Goal: Task Accomplishment & Management: Complete application form

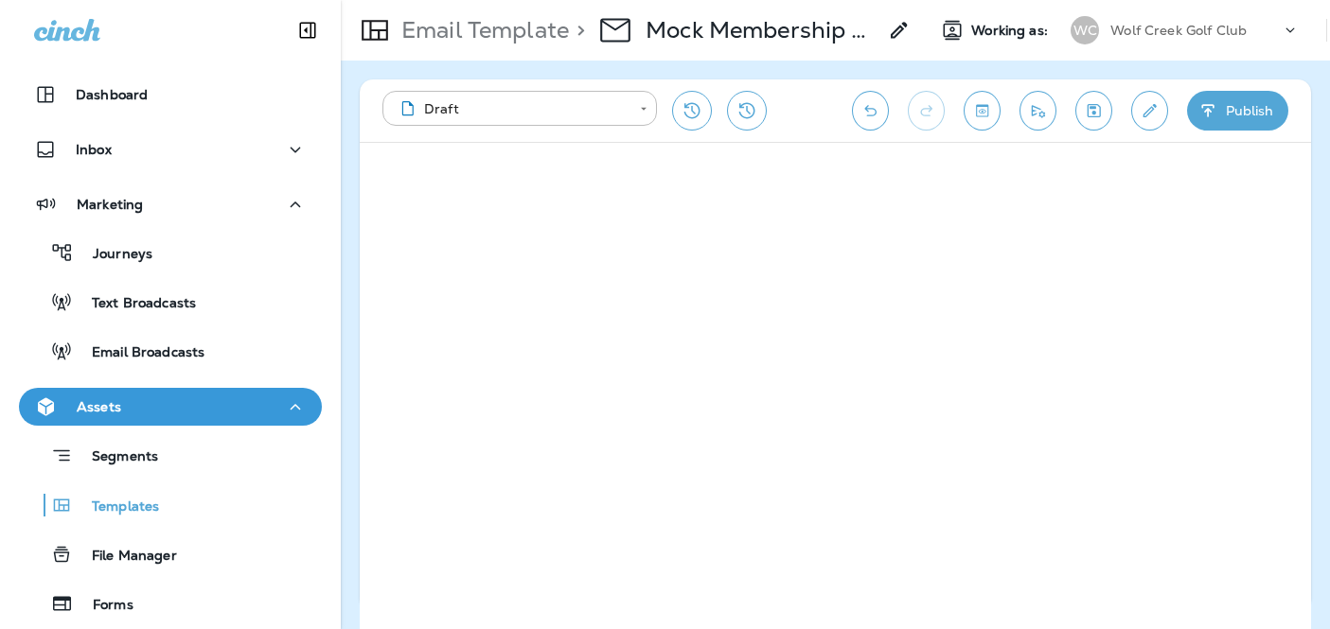
click at [1159, 29] on p "Wolf Creek Golf Club" at bounding box center [1178, 30] width 136 height 15
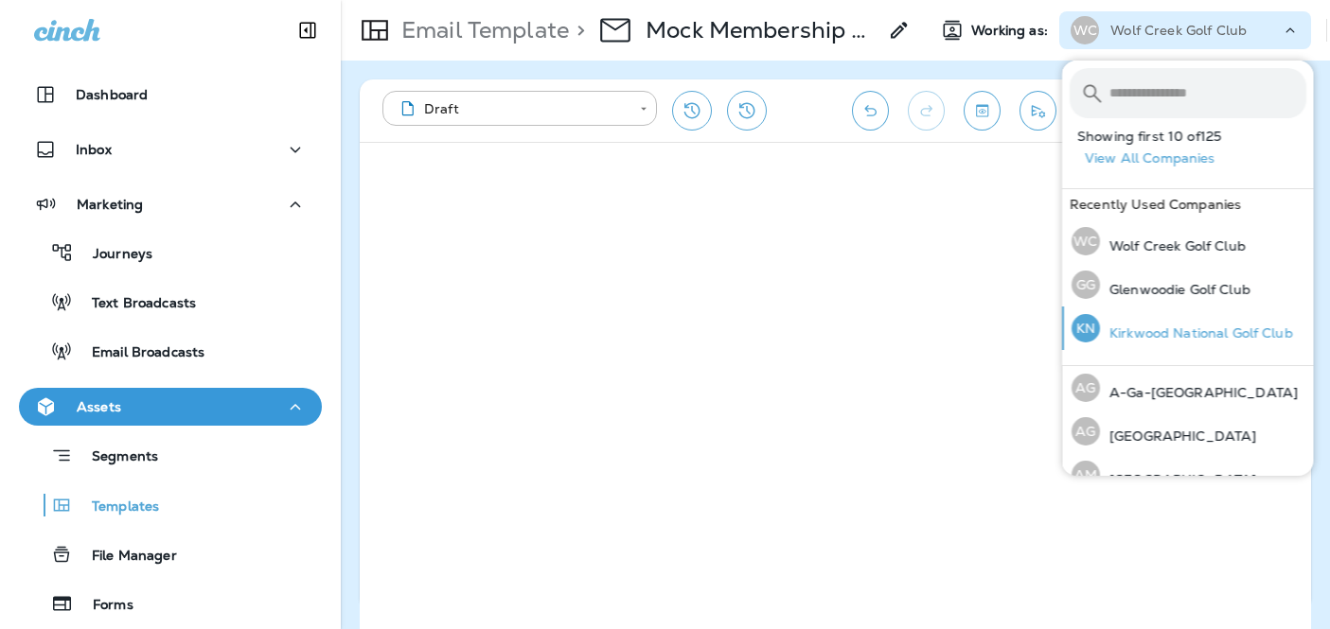
click at [1141, 326] on p "Kirkwood National Golf Club" at bounding box center [1196, 333] width 193 height 15
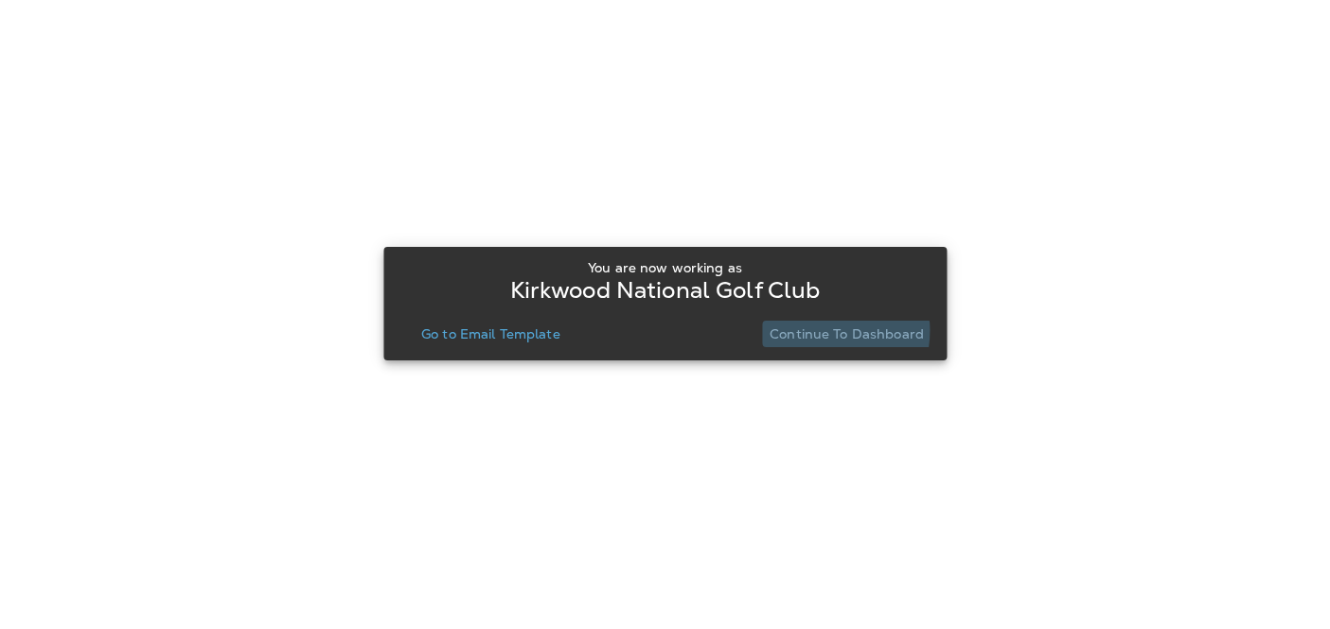
click at [818, 330] on p "Continue to Dashboard" at bounding box center [847, 334] width 154 height 15
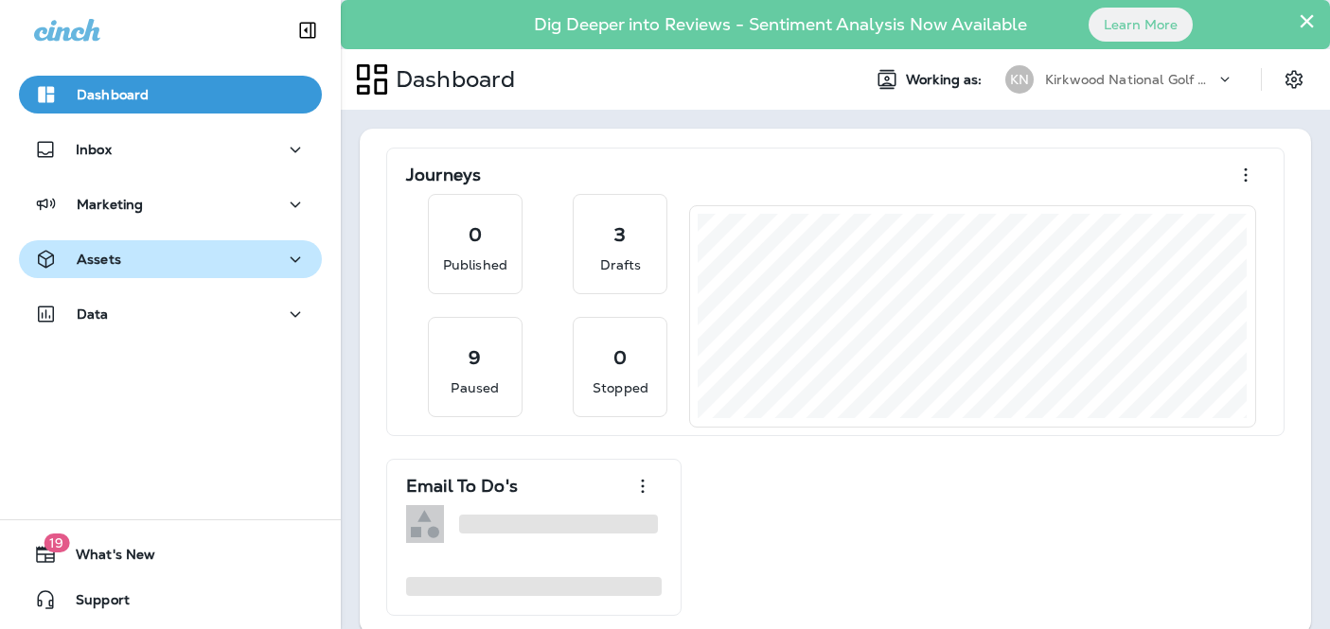
click at [239, 254] on div "Assets" at bounding box center [170, 260] width 273 height 24
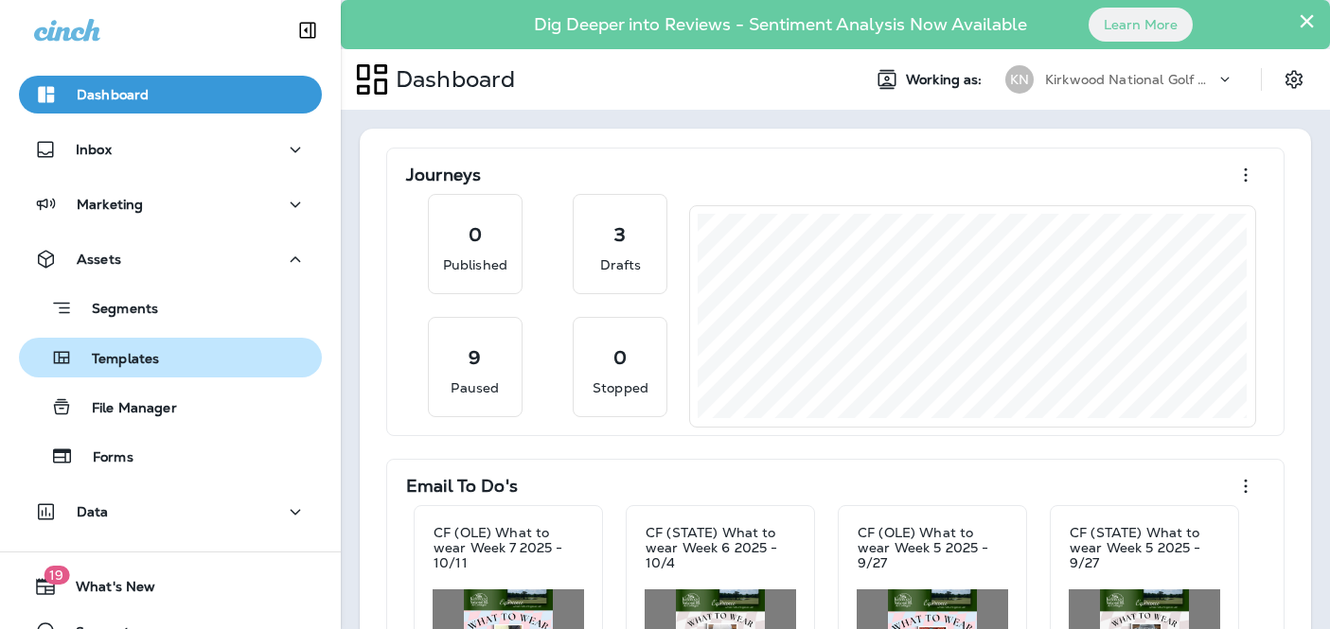
click at [203, 362] on div "Templates" at bounding box center [171, 358] width 288 height 28
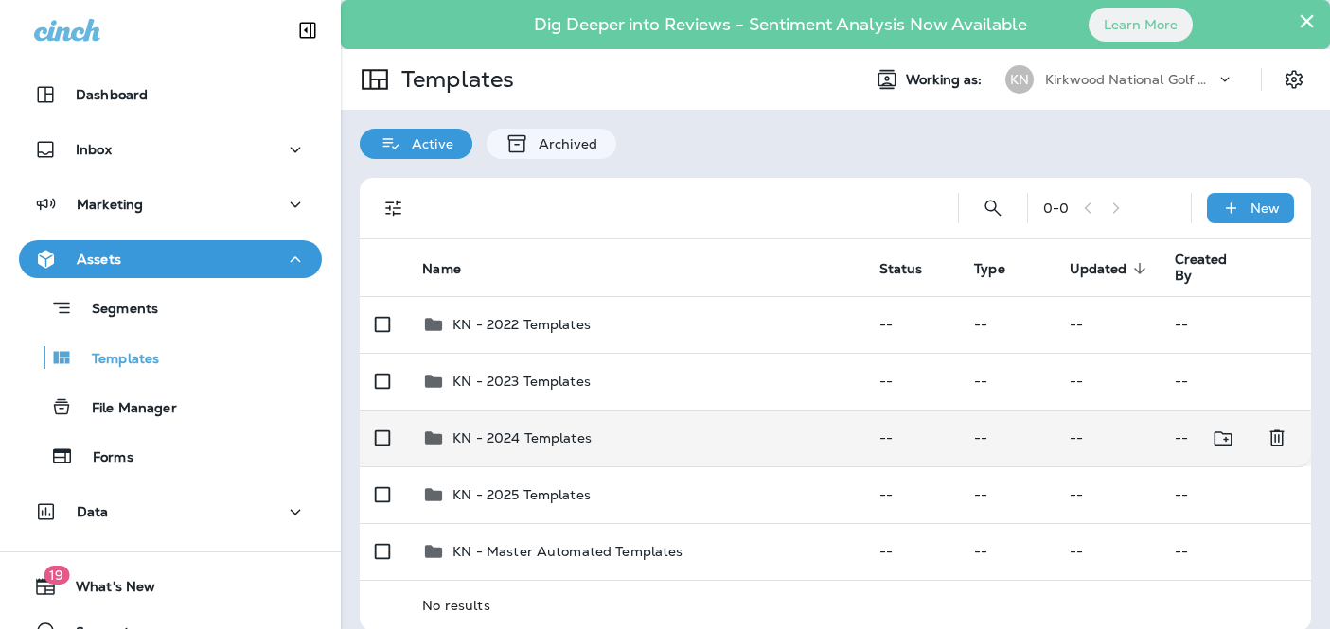
click at [580, 450] on td "KN - 2024 Templates" at bounding box center [635, 438] width 456 height 57
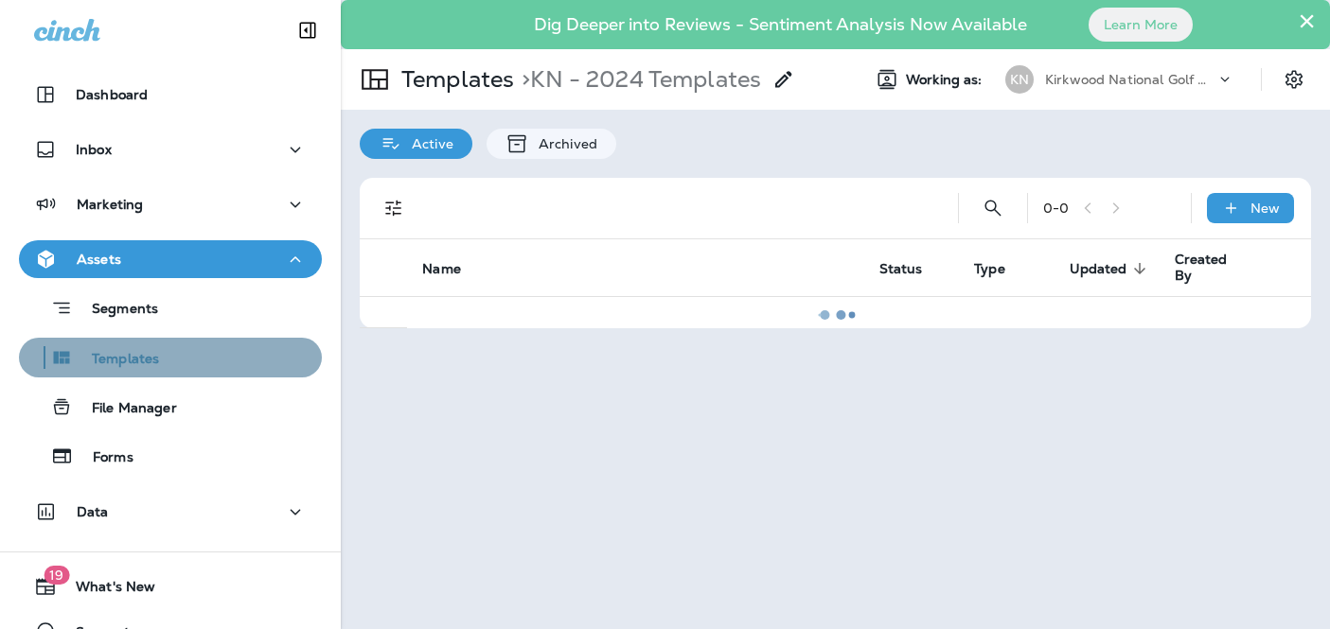
click at [239, 363] on div "Templates" at bounding box center [171, 358] width 288 height 28
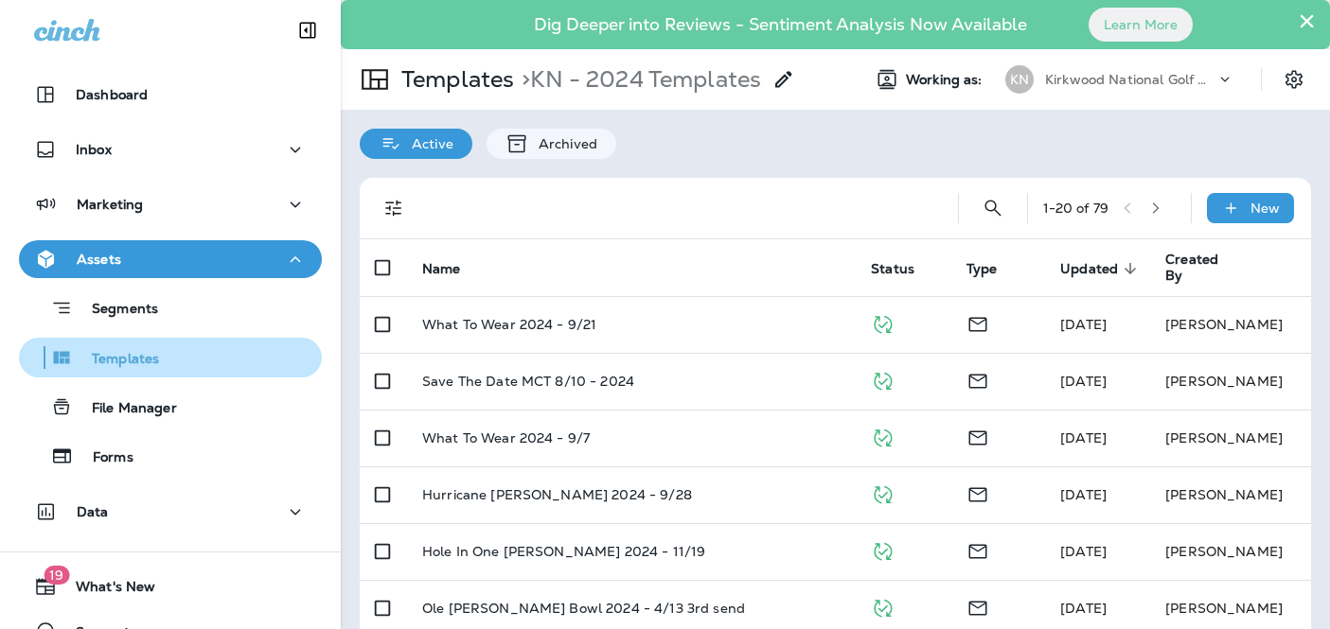
click at [173, 356] on div "Templates" at bounding box center [171, 358] width 288 height 28
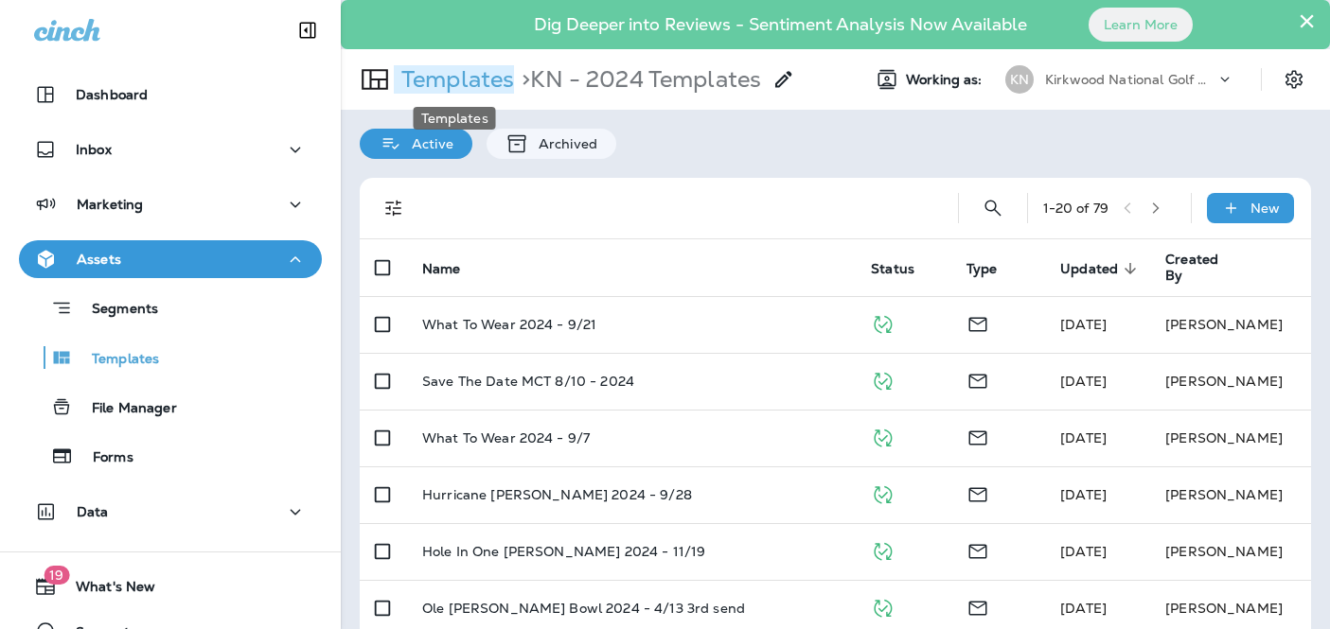
click at [494, 80] on p "Templates" at bounding box center [454, 79] width 120 height 28
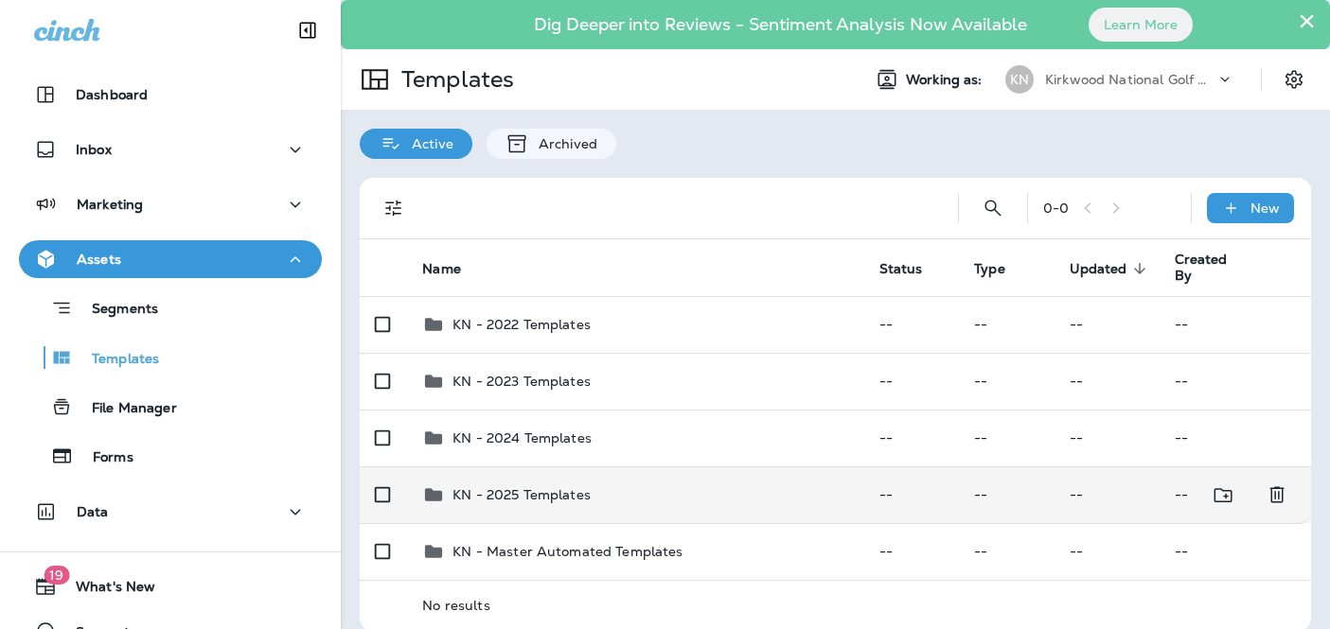
click at [562, 496] on p "KN - 2025 Templates" at bounding box center [521, 494] width 138 height 15
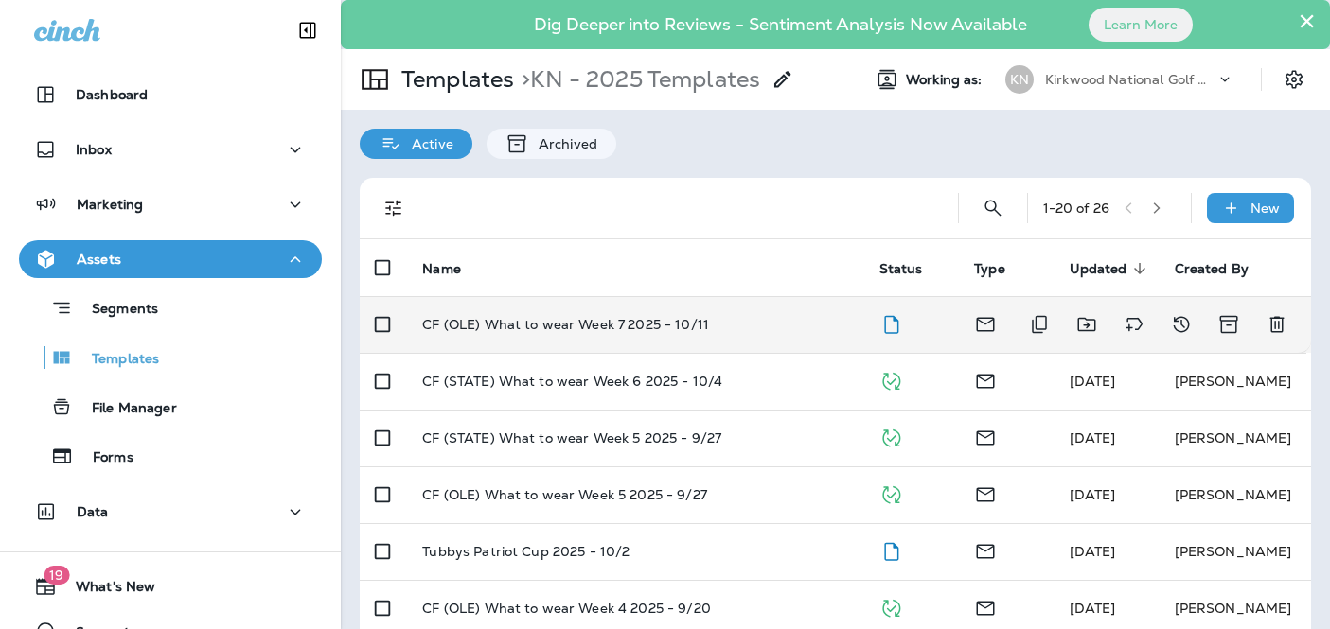
click at [663, 326] on p "CF (OLE) What to wear Week 7 2025 - 10/11" at bounding box center [565, 324] width 287 height 15
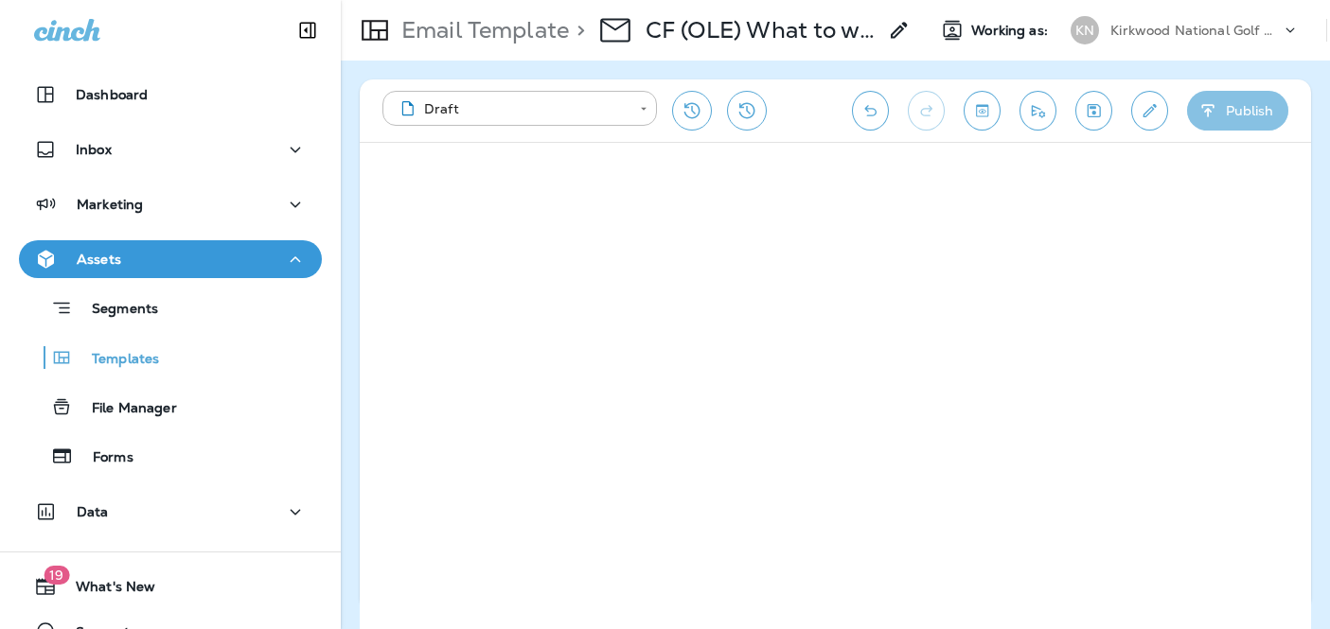
click at [1209, 125] on button "Publish" at bounding box center [1237, 111] width 101 height 40
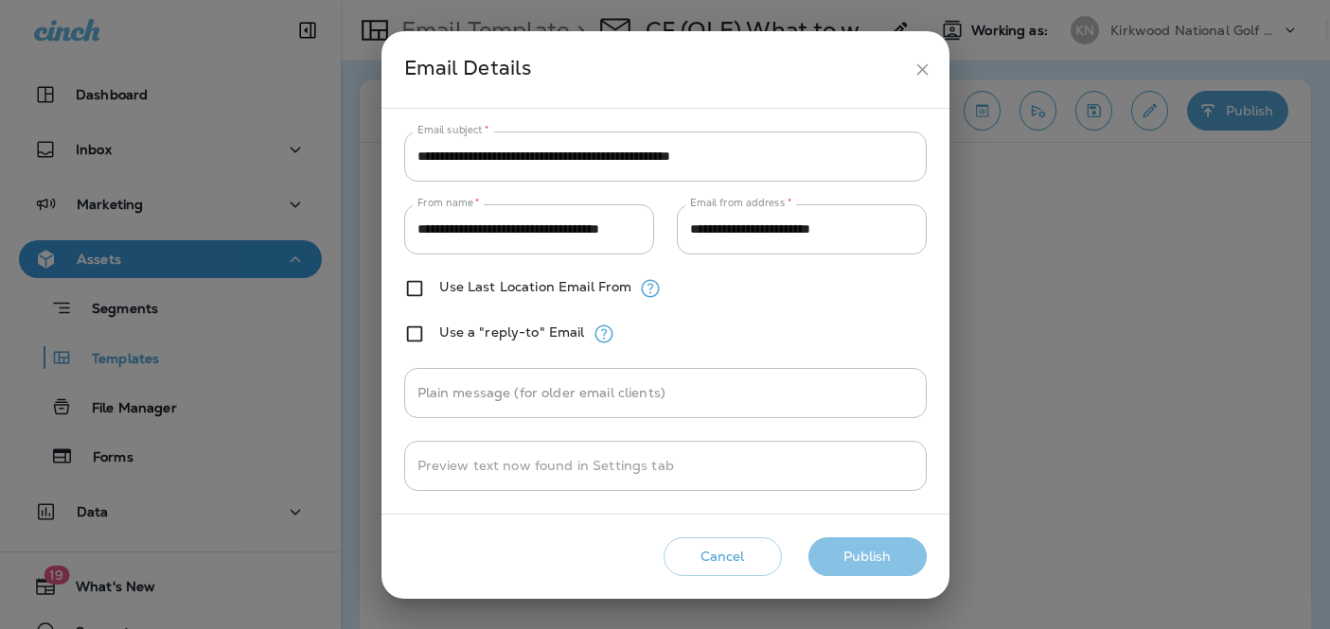
click at [893, 565] on button "Publish" at bounding box center [867, 557] width 118 height 39
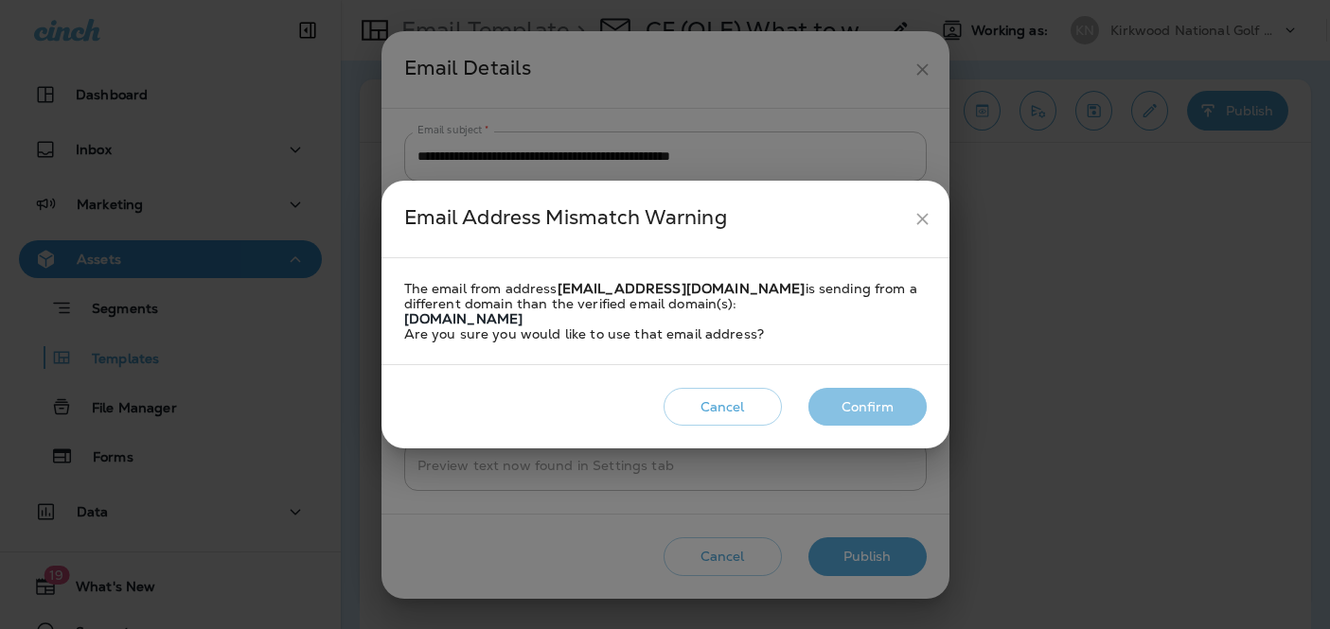
click at [863, 405] on button "Confirm" at bounding box center [867, 407] width 118 height 39
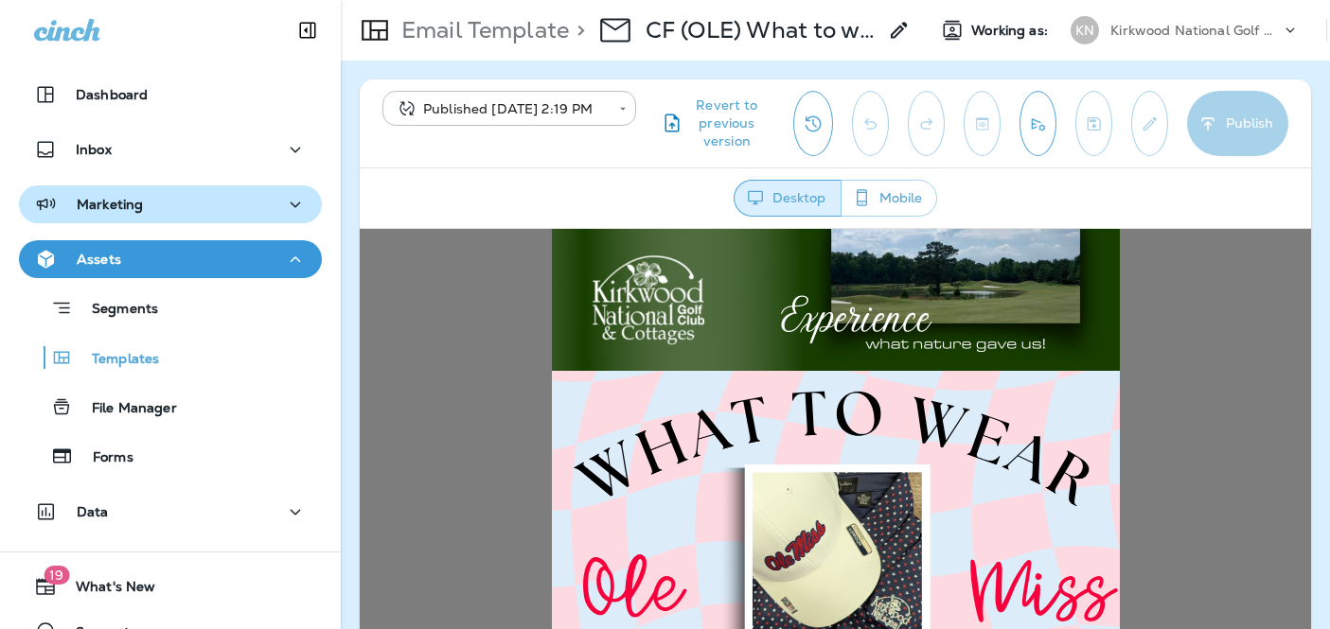
click at [213, 213] on div "Marketing" at bounding box center [170, 205] width 273 height 24
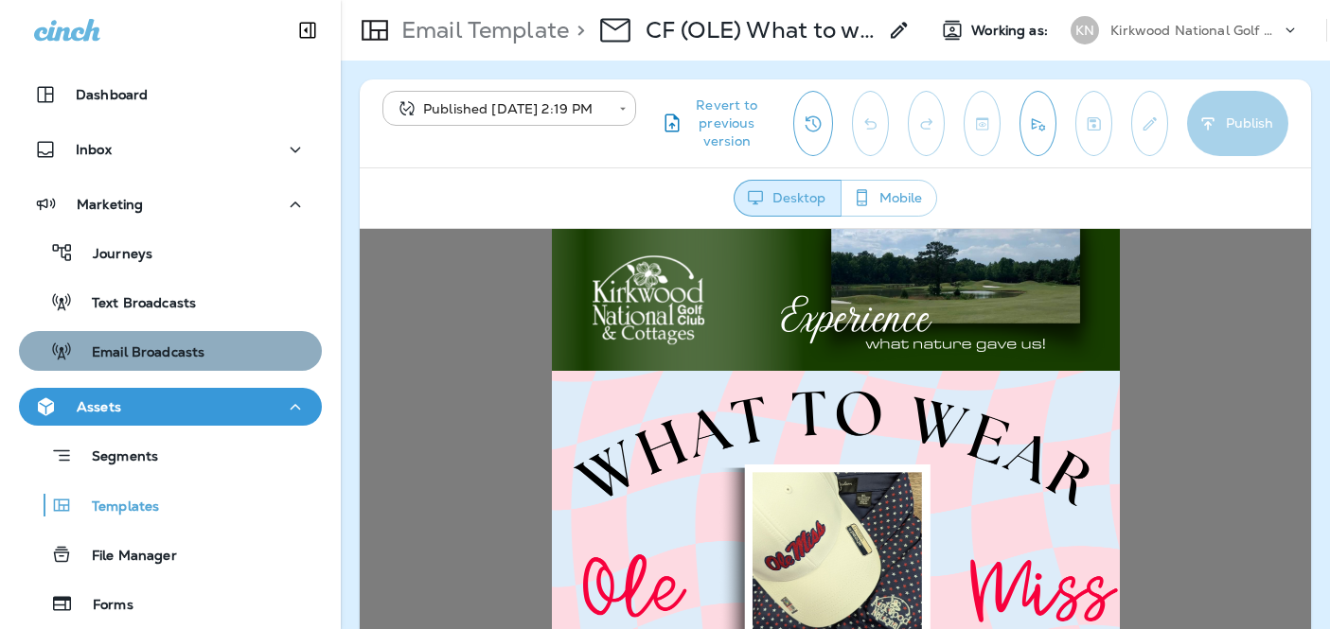
click at [181, 339] on div "Email Broadcasts" at bounding box center [116, 351] width 178 height 28
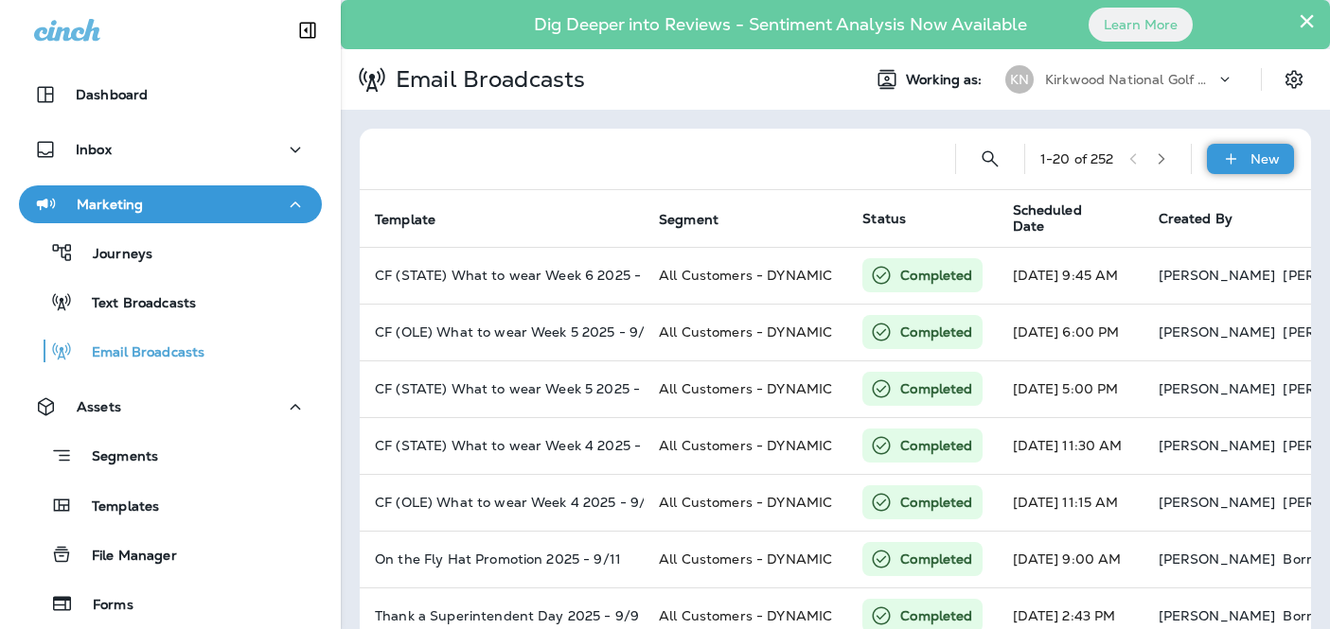
click at [1261, 173] on div "New" at bounding box center [1250, 159] width 87 height 30
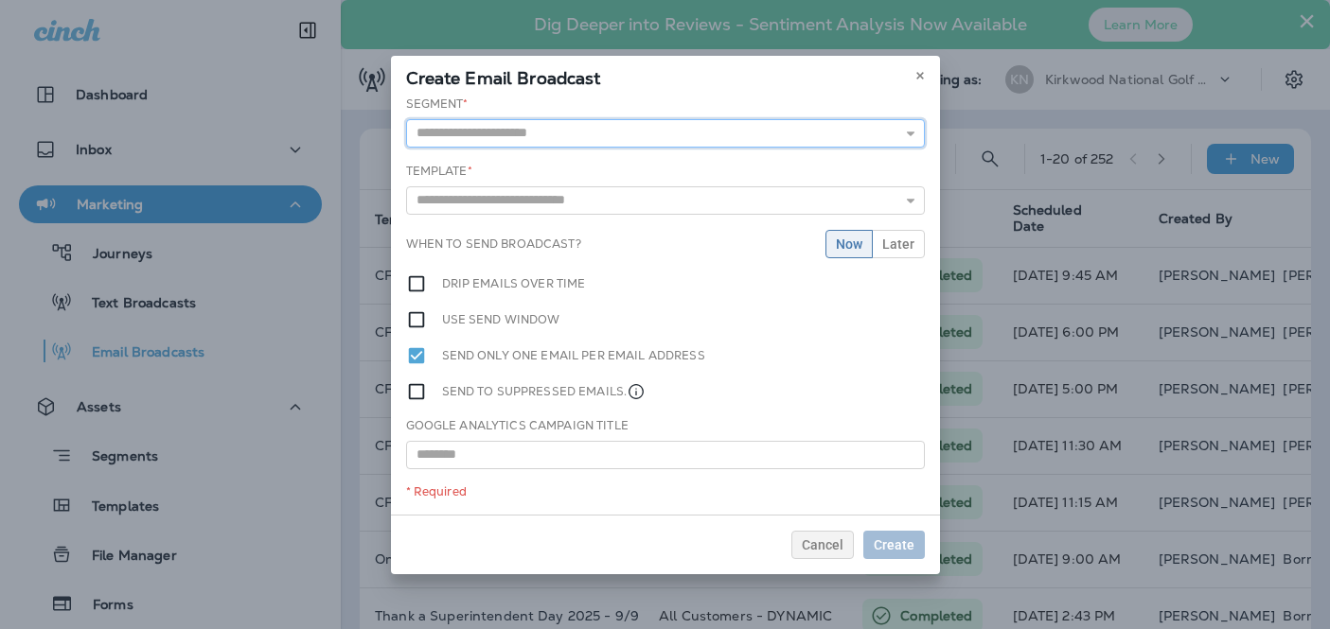
click at [701, 142] on input "text" at bounding box center [665, 133] width 519 height 28
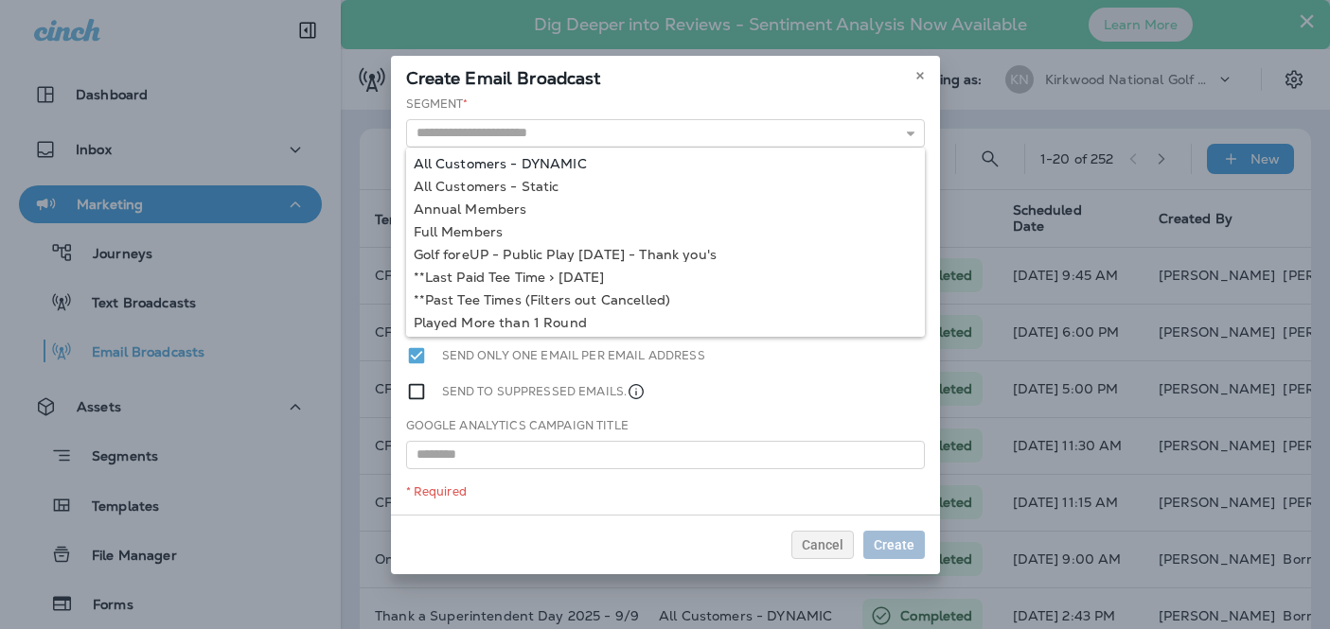
type input "**********"
click at [574, 162] on div "**********" at bounding box center [665, 305] width 549 height 419
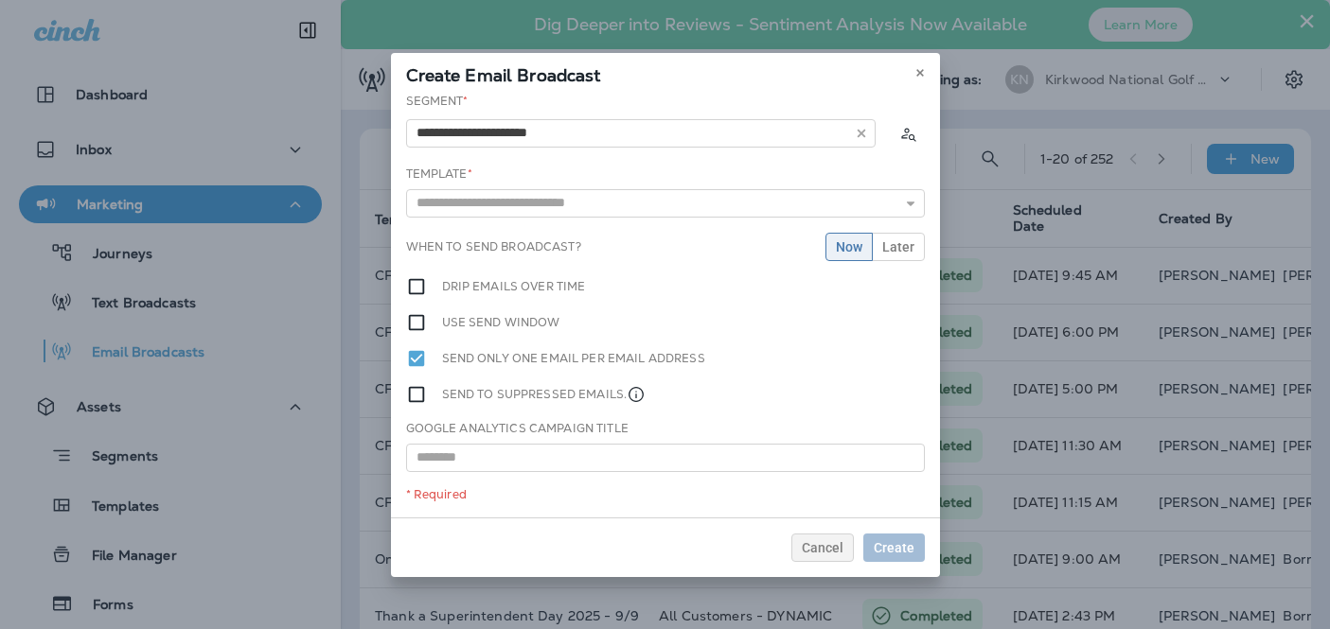
click at [572, 185] on div "Template * 6th Annual Mixed Couples 2024 - 8/10 7th Annual Mixed Couples - 2025…" at bounding box center [665, 192] width 519 height 52
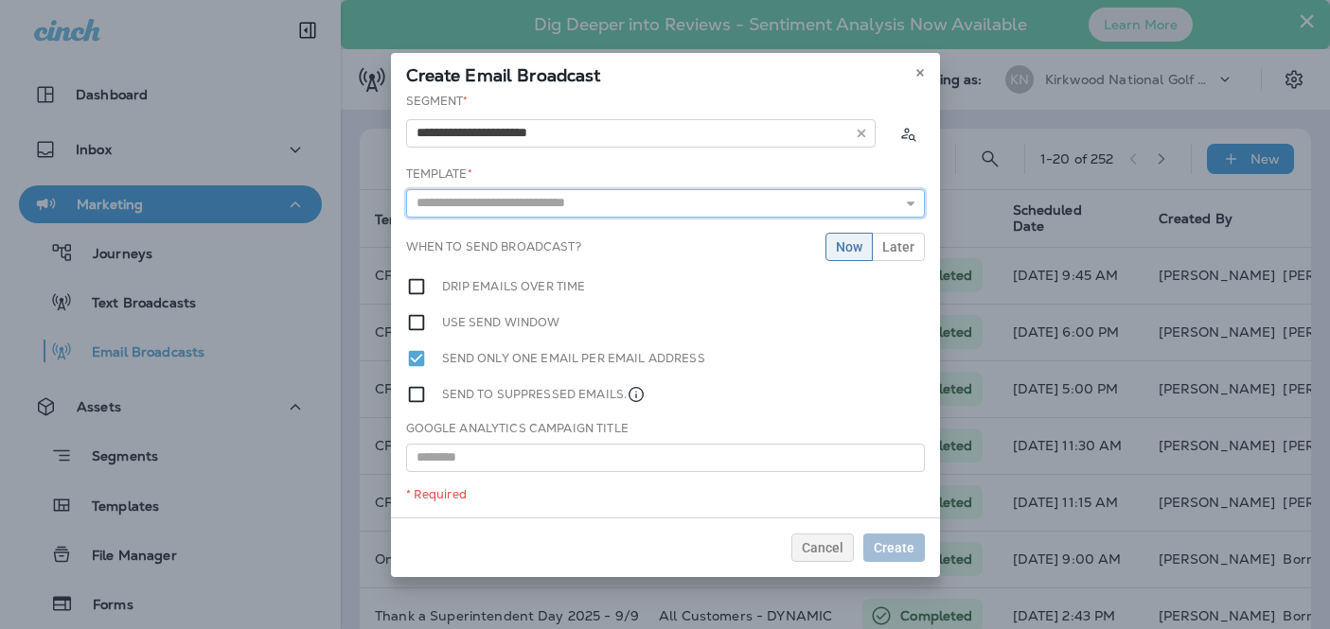
click at [566, 200] on input "text" at bounding box center [665, 203] width 519 height 28
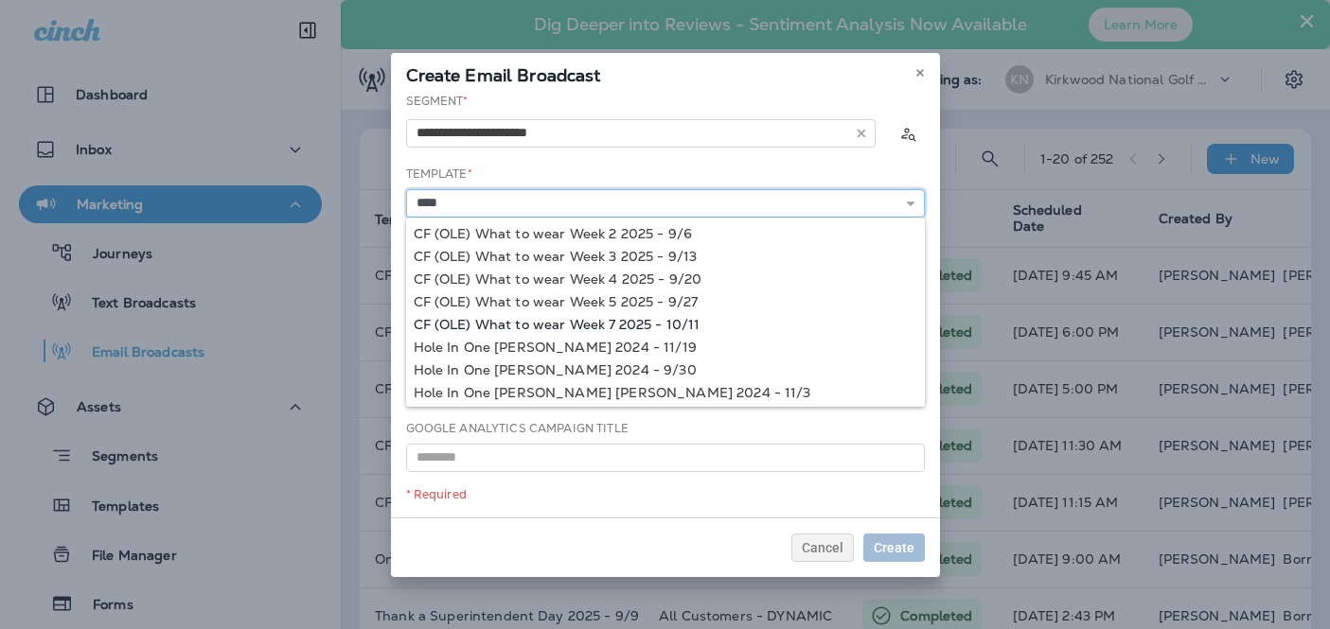
type input "**********"
click at [598, 325] on div "**********" at bounding box center [665, 305] width 549 height 425
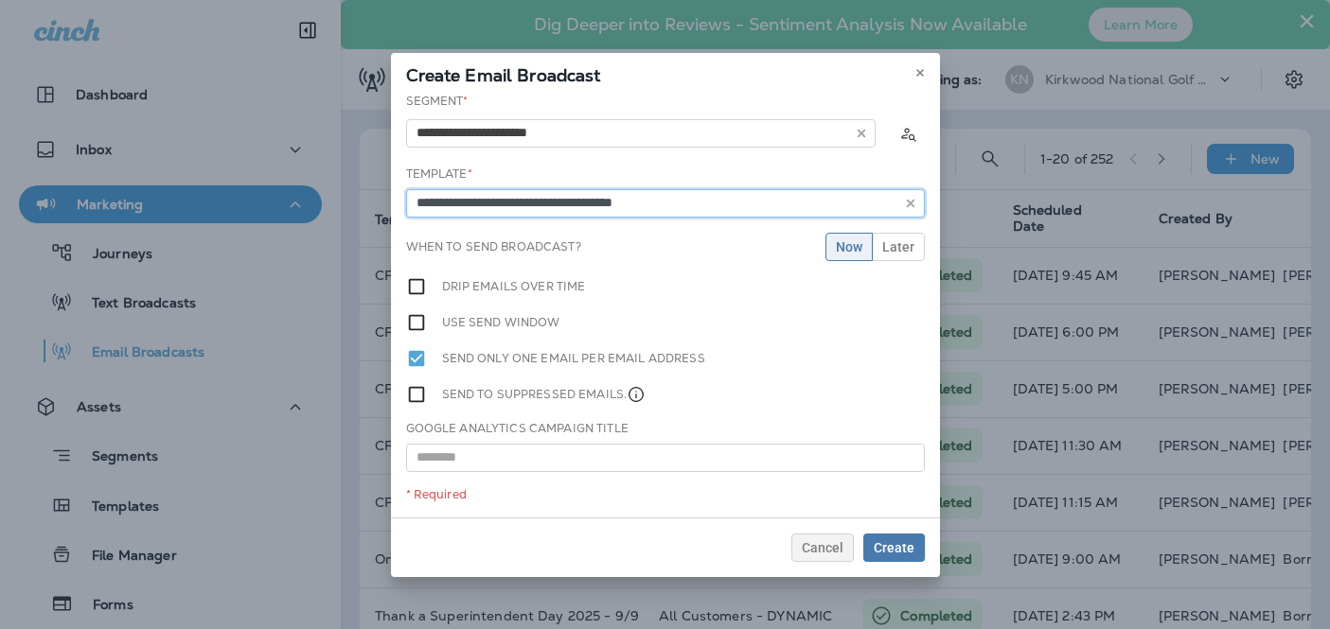
click at [708, 206] on input "**********" at bounding box center [665, 203] width 519 height 28
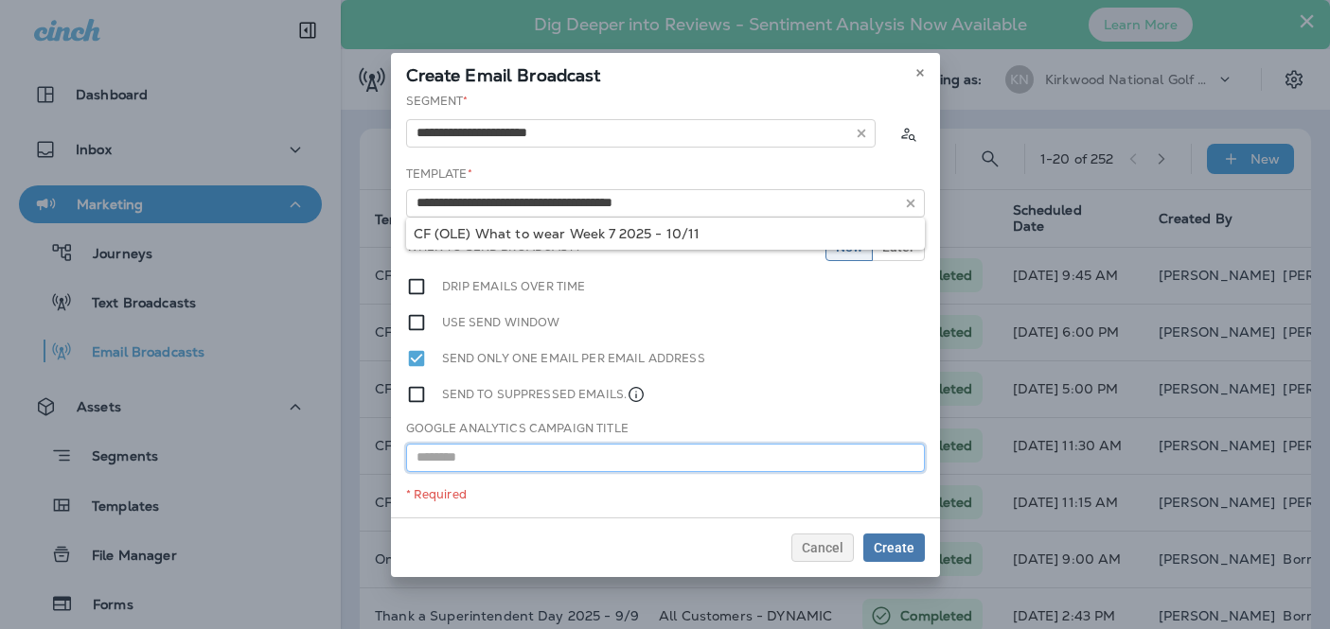
click at [534, 454] on input "text" at bounding box center [665, 458] width 519 height 28
paste input "**********"
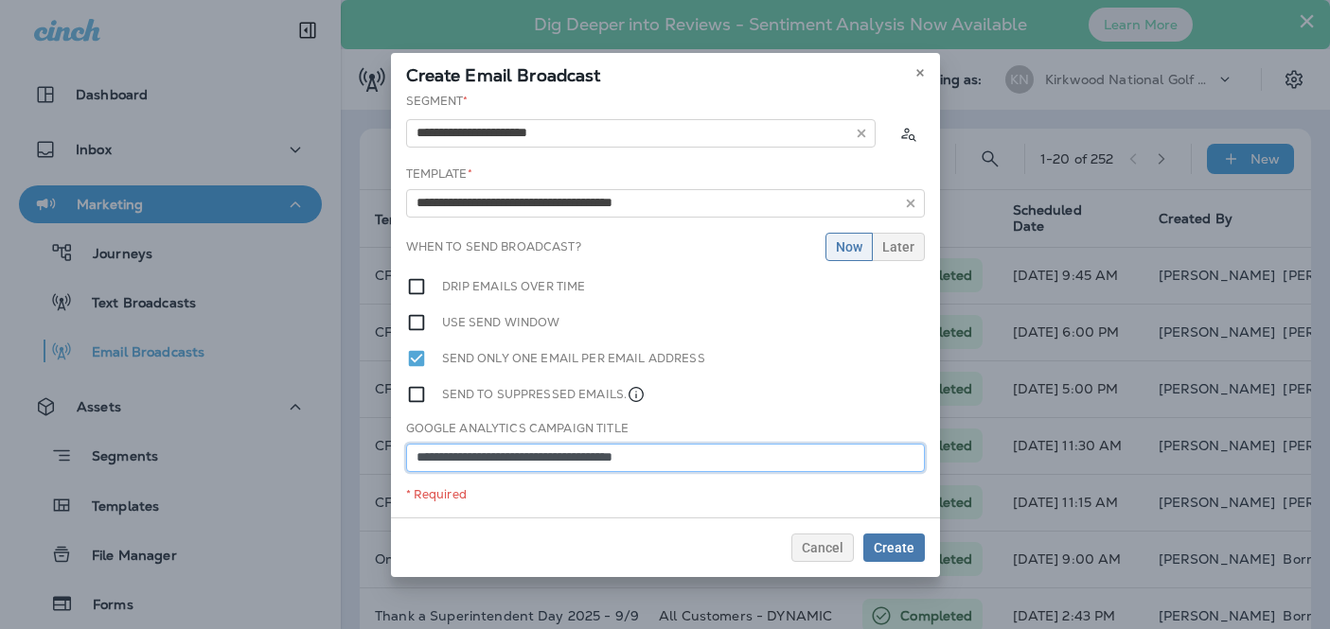
type input "**********"
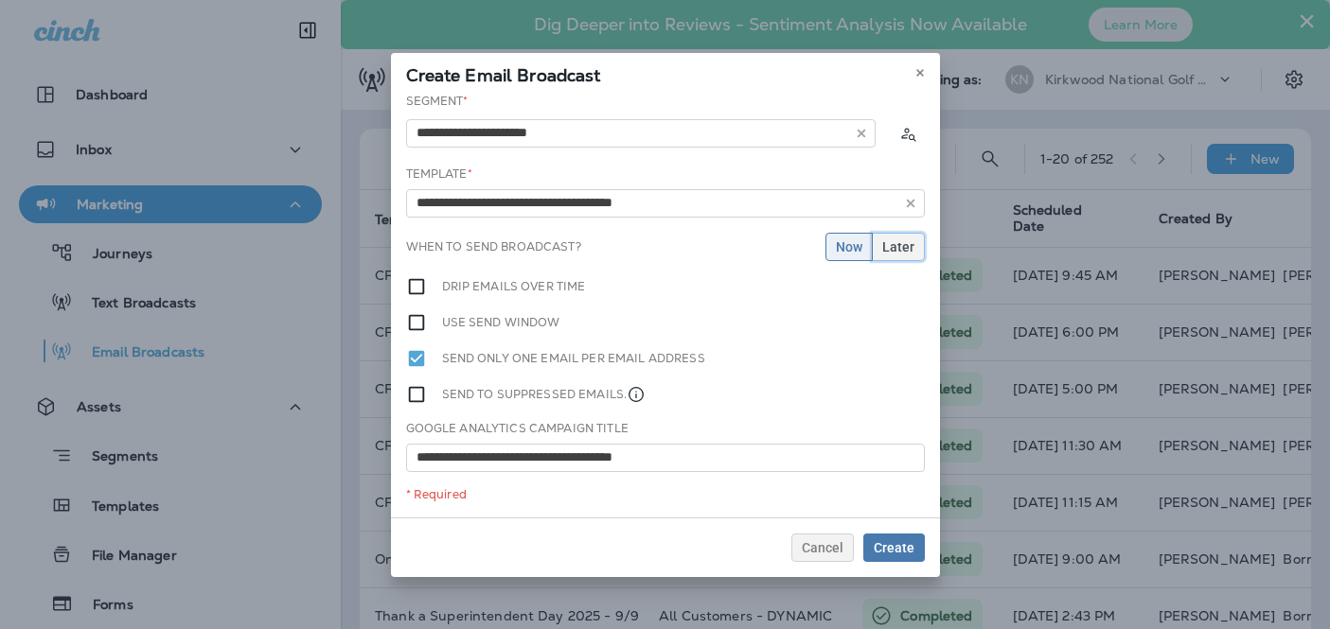
click at [903, 251] on span "Later" at bounding box center [898, 246] width 32 height 13
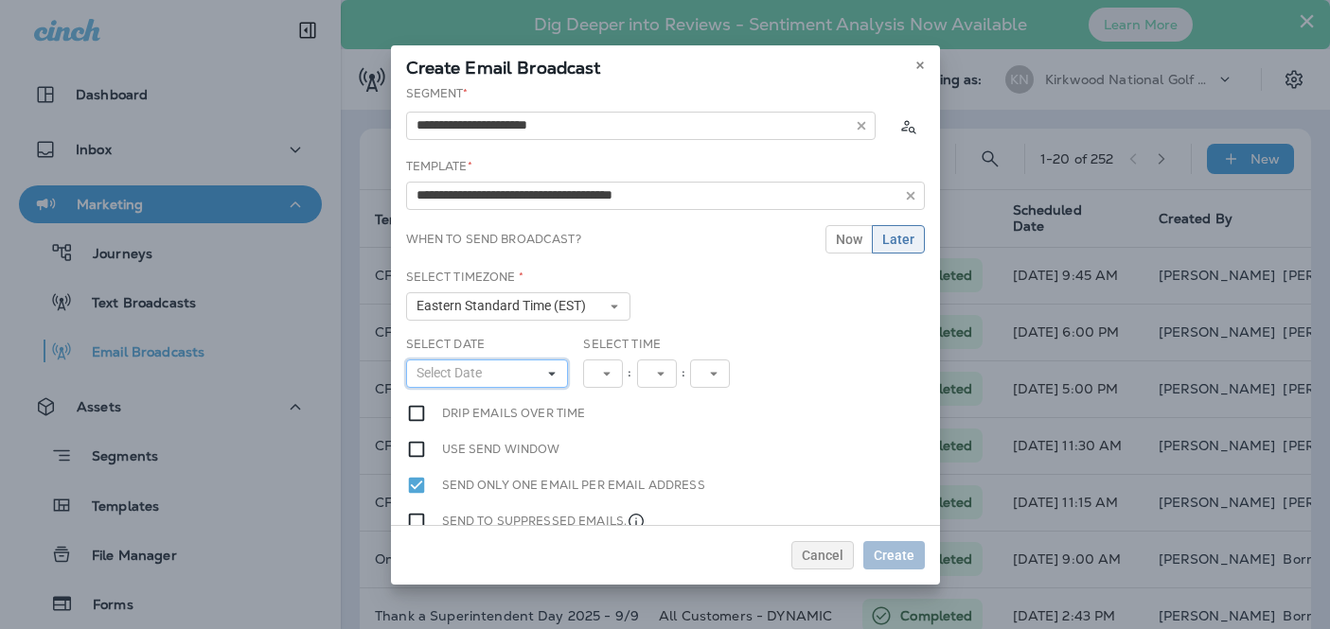
click at [510, 376] on button "Select Date" at bounding box center [487, 374] width 163 height 28
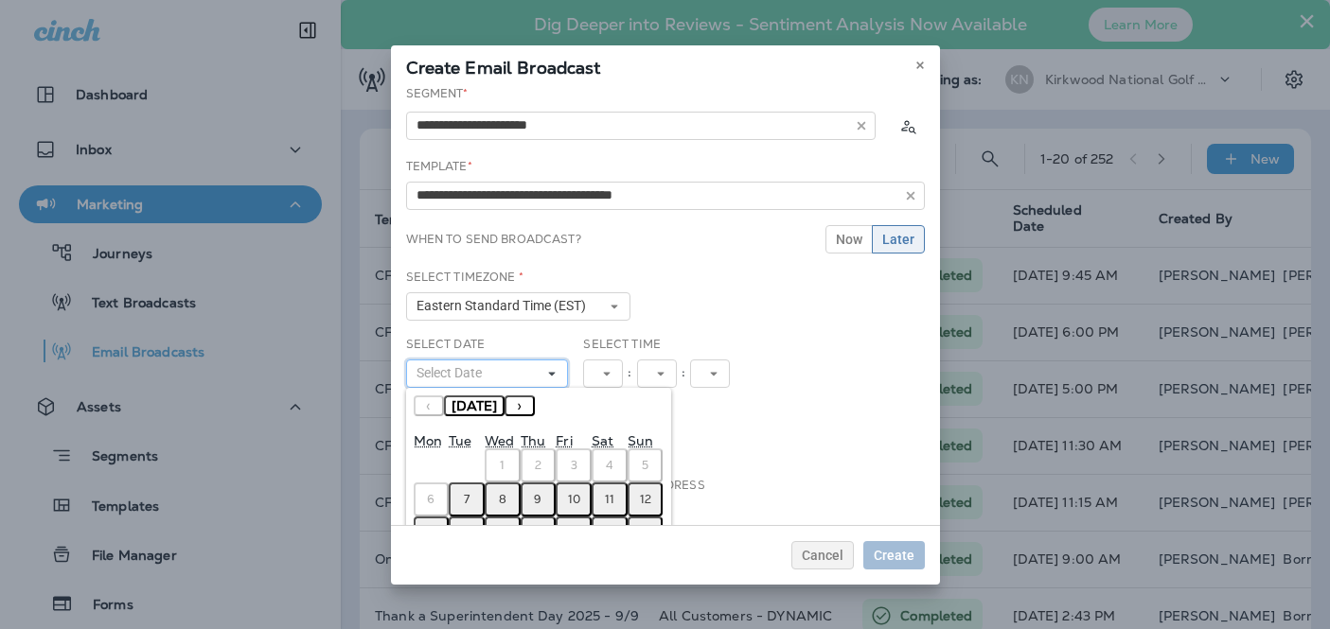
scroll to position [119, 0]
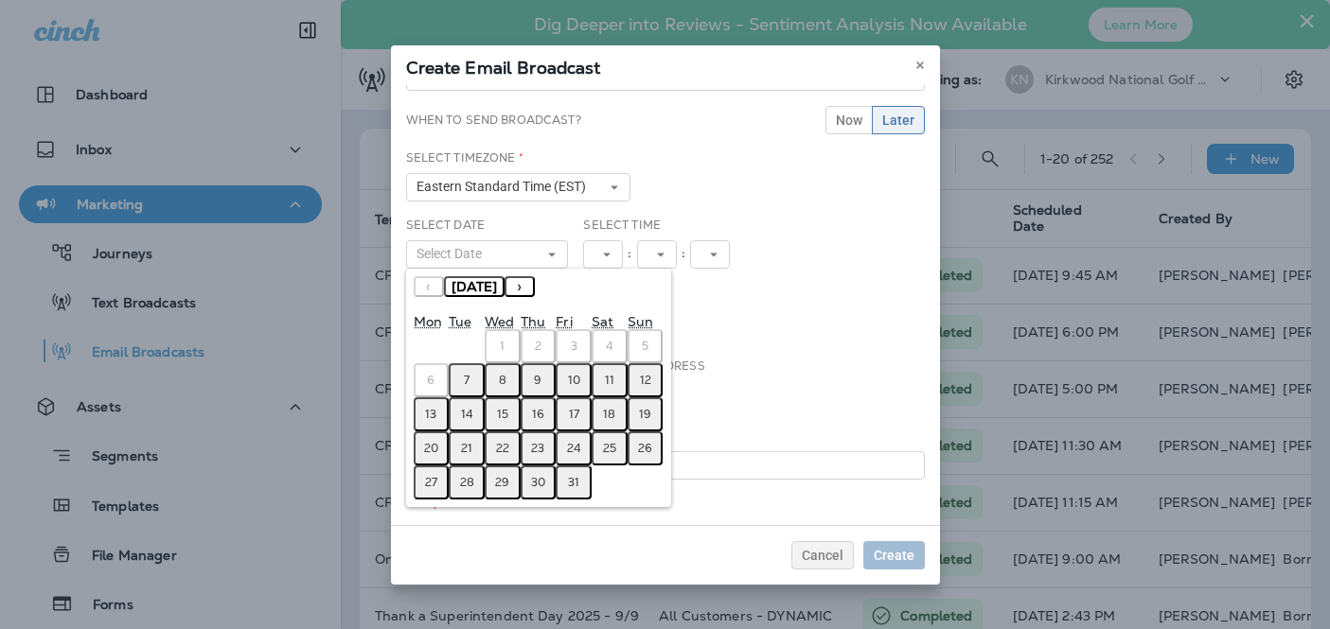
click at [465, 380] on abbr "7" at bounding box center [467, 380] width 6 height 15
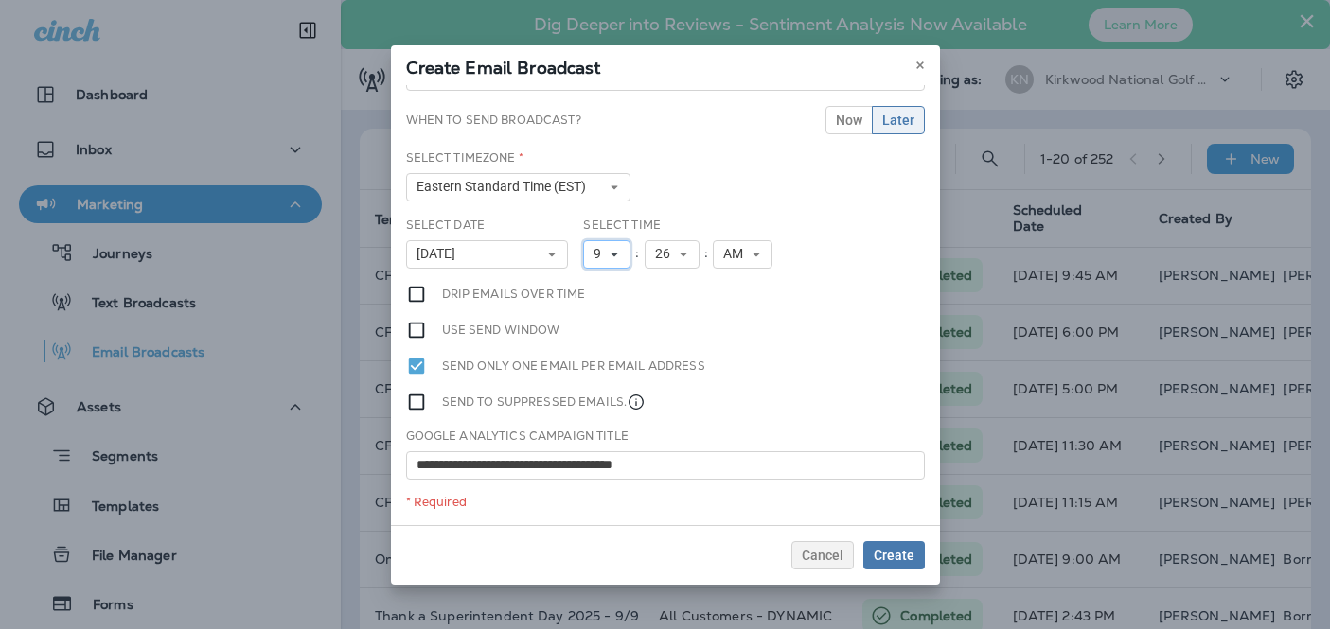
click at [617, 257] on icon at bounding box center [614, 254] width 11 height 11
click at [612, 298] on link "2" at bounding box center [606, 290] width 47 height 23
click at [663, 255] on span "26" at bounding box center [666, 254] width 23 height 16
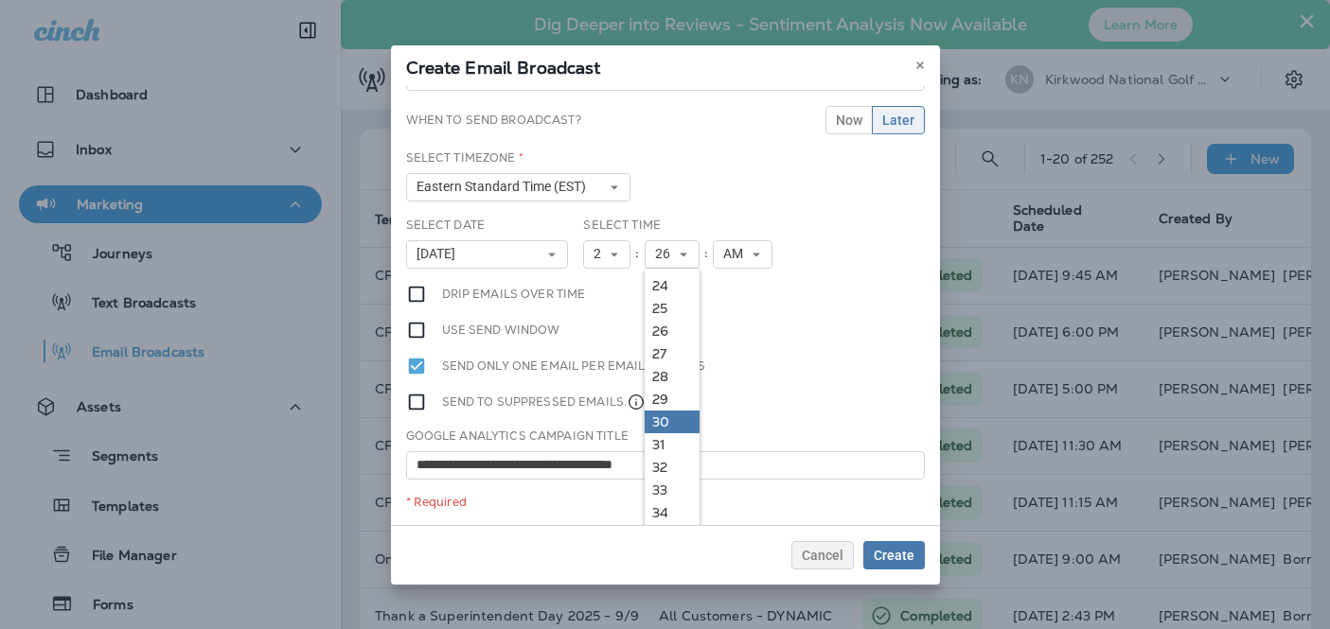
click at [663, 417] on link "30" at bounding box center [672, 422] width 55 height 23
click at [742, 259] on span "AM" at bounding box center [736, 254] width 27 height 16
click at [749, 307] on link "PM" at bounding box center [743, 307] width 60 height 23
click at [889, 555] on span "Create" at bounding box center [894, 555] width 41 height 13
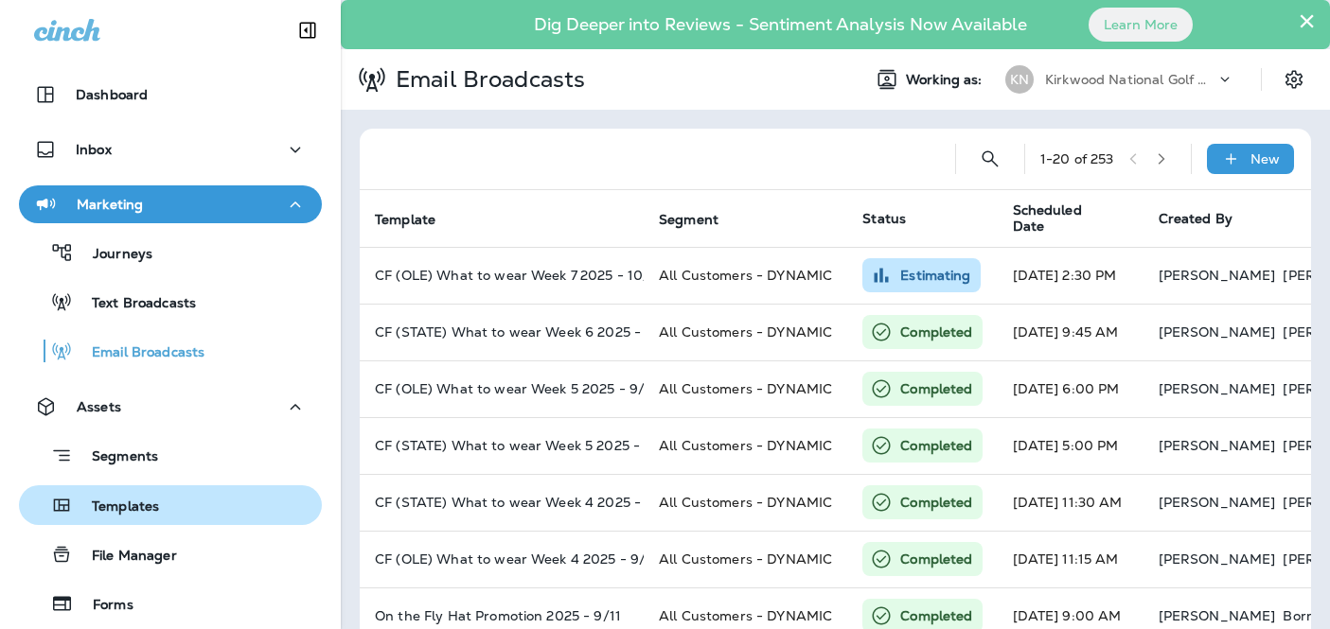
click at [167, 498] on div "Templates" at bounding box center [171, 505] width 288 height 28
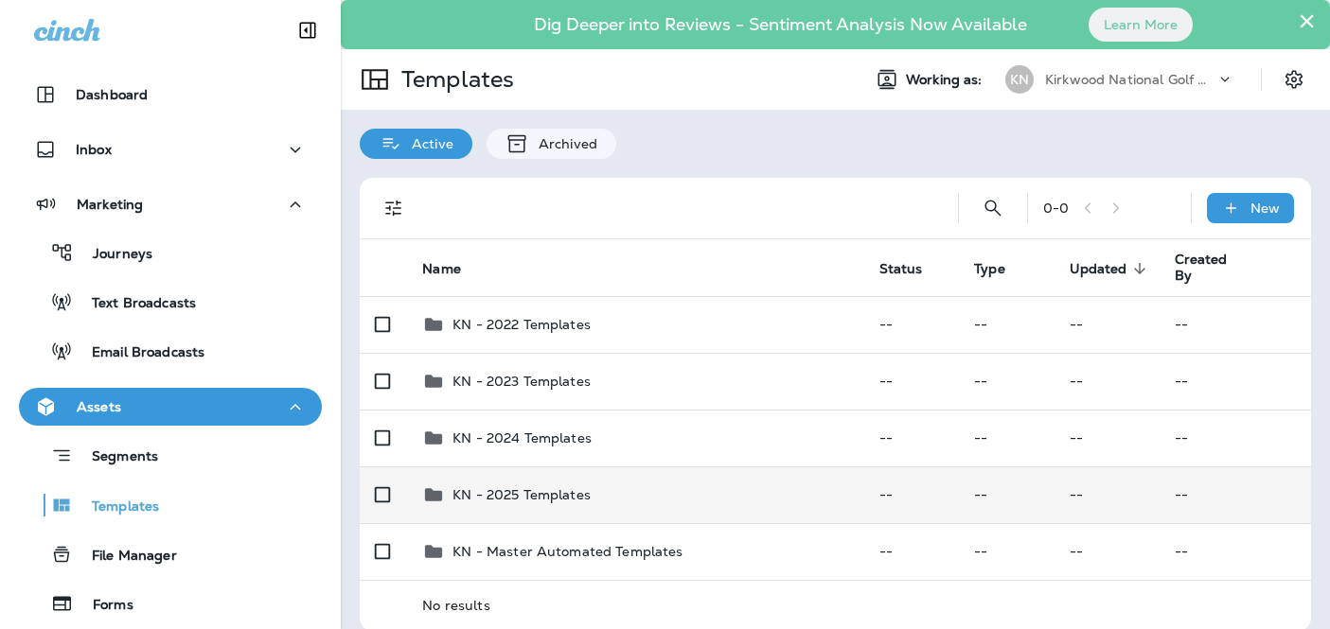
click at [503, 492] on p "KN - 2025 Templates" at bounding box center [521, 494] width 138 height 15
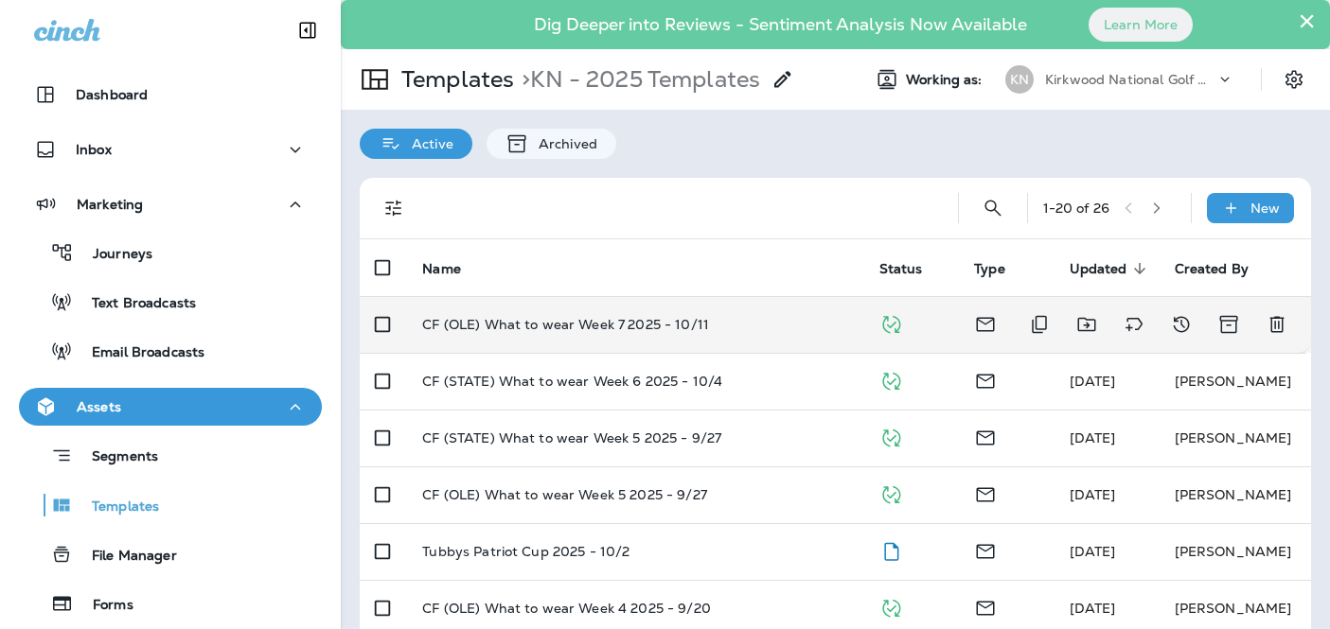
click at [611, 320] on p "CF (OLE) What to wear Week 7 2025 - 10/11" at bounding box center [565, 324] width 287 height 15
